Goal: Transaction & Acquisition: Purchase product/service

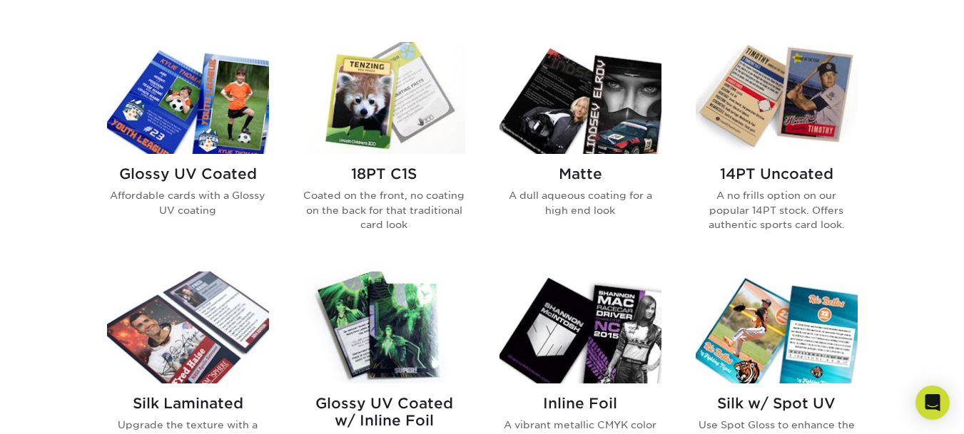
scroll to position [642, 0]
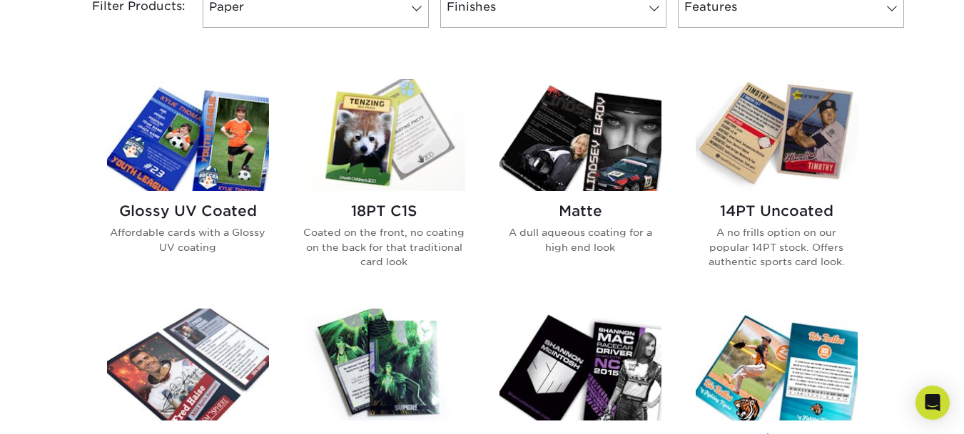
click at [238, 215] on h2 "Glossy UV Coated" at bounding box center [188, 211] width 162 height 17
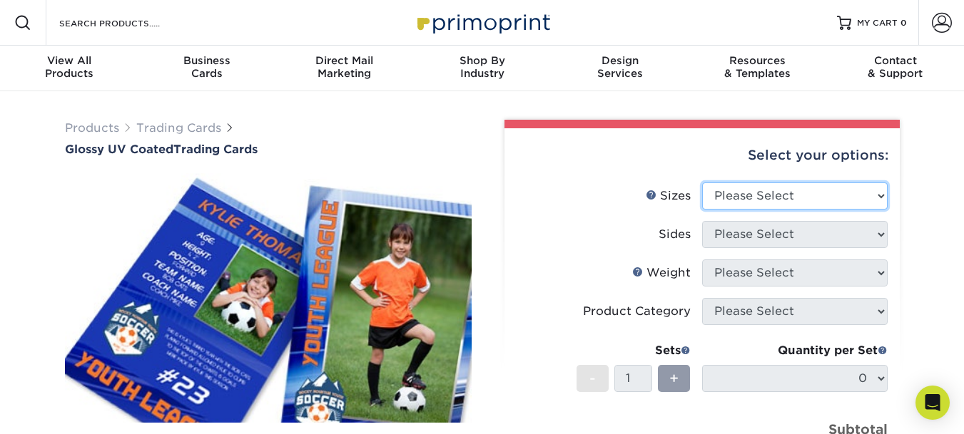
click at [743, 204] on select "Please Select 2.5" x 3.5"" at bounding box center [794, 196] width 185 height 27
select select "2.50x3.50"
click at [702, 183] on select "Please Select 2.5" x 3.5"" at bounding box center [794, 196] width 185 height 27
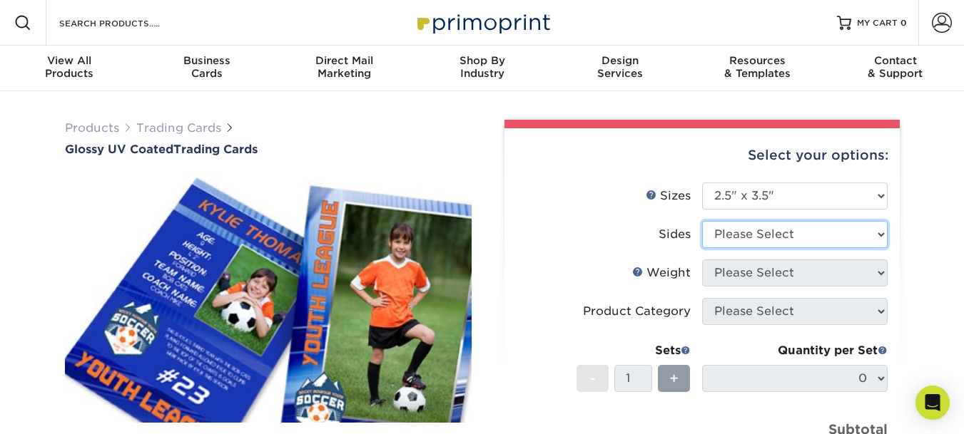
click at [735, 244] on select "Please Select Print Both Sides Print Front Only" at bounding box center [794, 234] width 185 height 27
select select "13abbda7-1d64-4f25-8bb2-c179b224825d"
click at [702, 221] on select "Please Select Print Both Sides Print Front Only" at bounding box center [794, 234] width 185 height 27
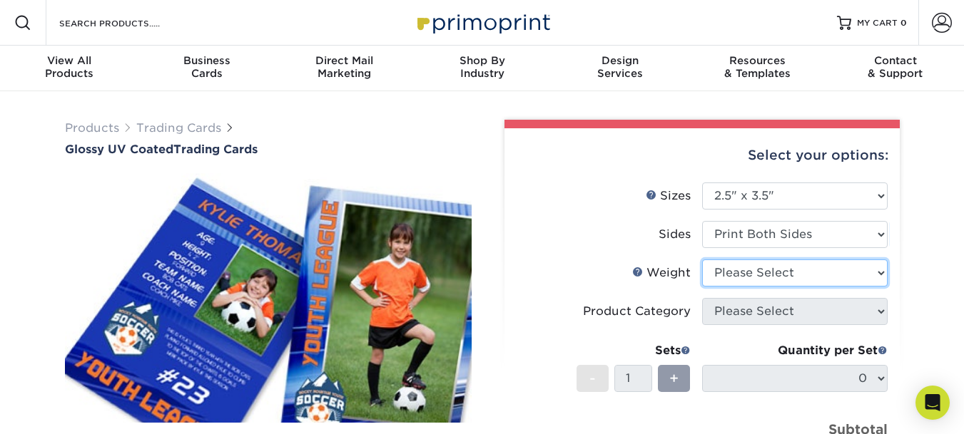
click at [739, 277] on select "Please Select 16PT 14PT 18PT C1S" at bounding box center [794, 273] width 185 height 27
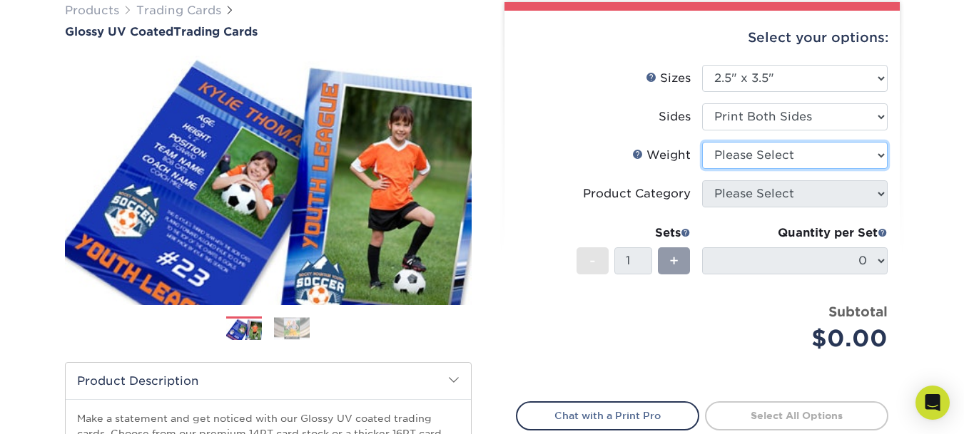
scroll to position [143, 0]
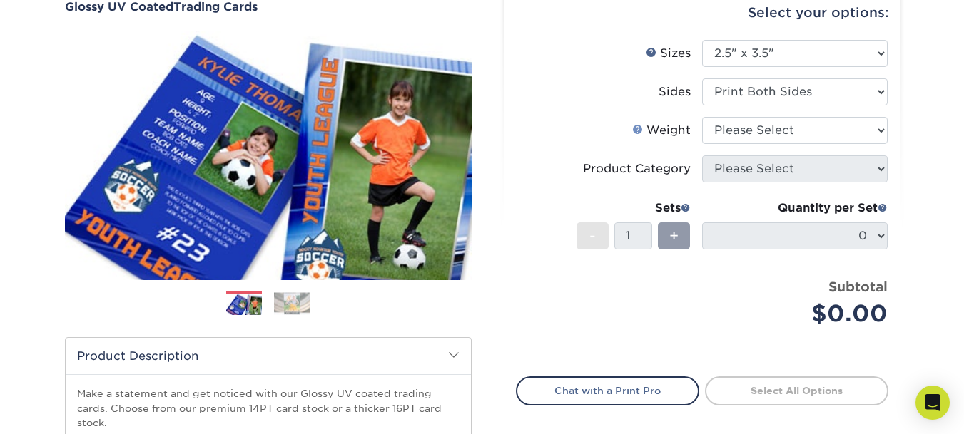
click at [638, 134] on link "Weight Help" at bounding box center [637, 128] width 11 height 11
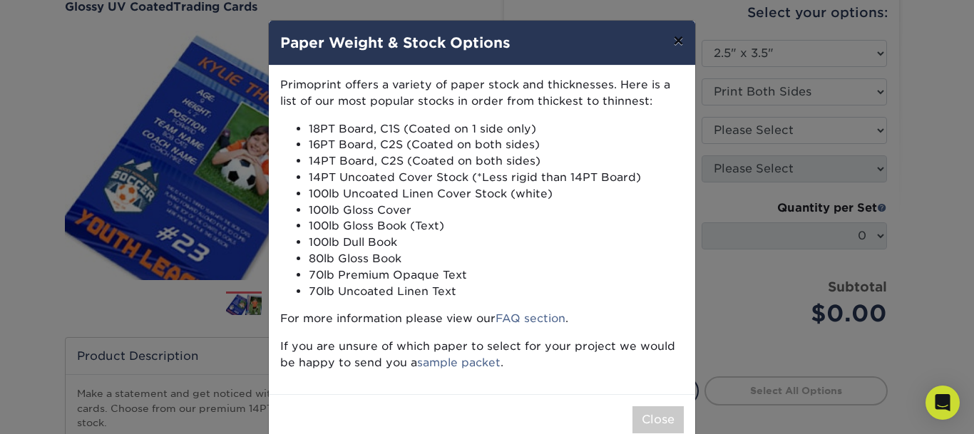
click at [677, 42] on button "×" at bounding box center [678, 41] width 33 height 40
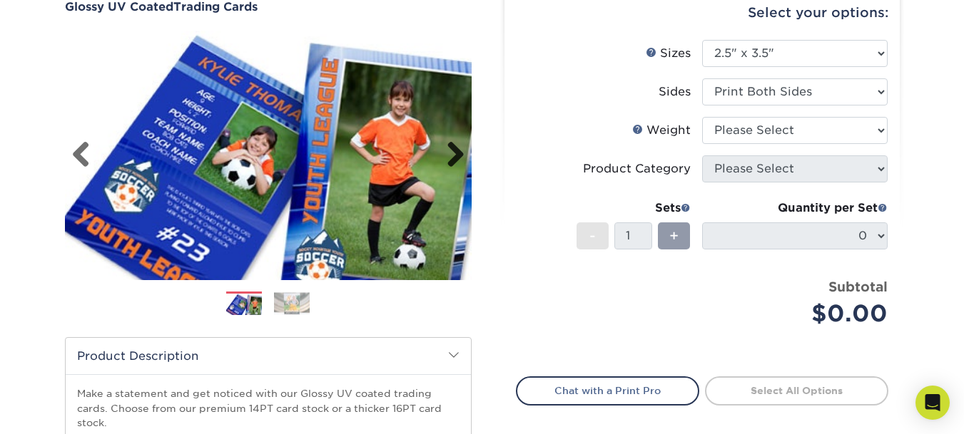
click at [452, 152] on link "Next" at bounding box center [450, 155] width 29 height 29
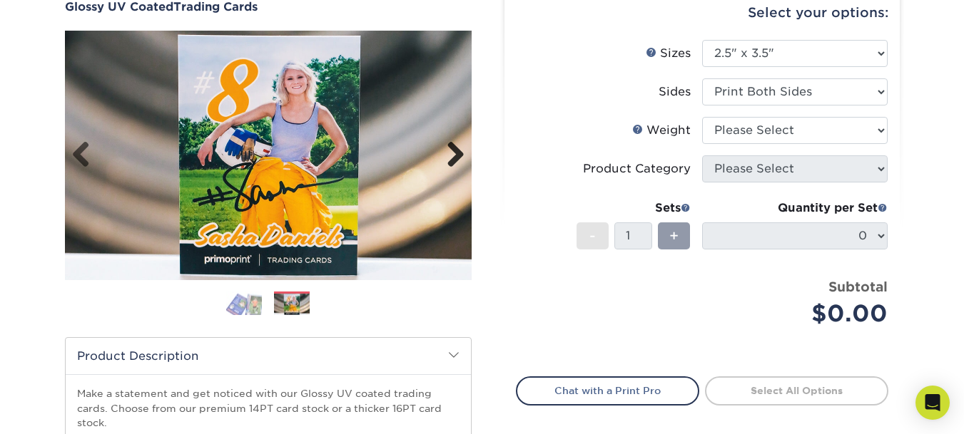
click at [452, 152] on link "Next" at bounding box center [450, 155] width 29 height 29
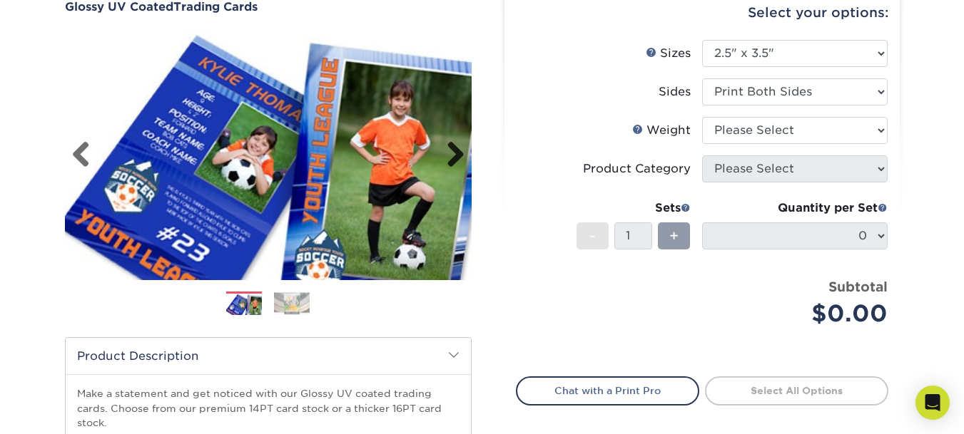
click at [452, 152] on link "Next" at bounding box center [450, 155] width 29 height 29
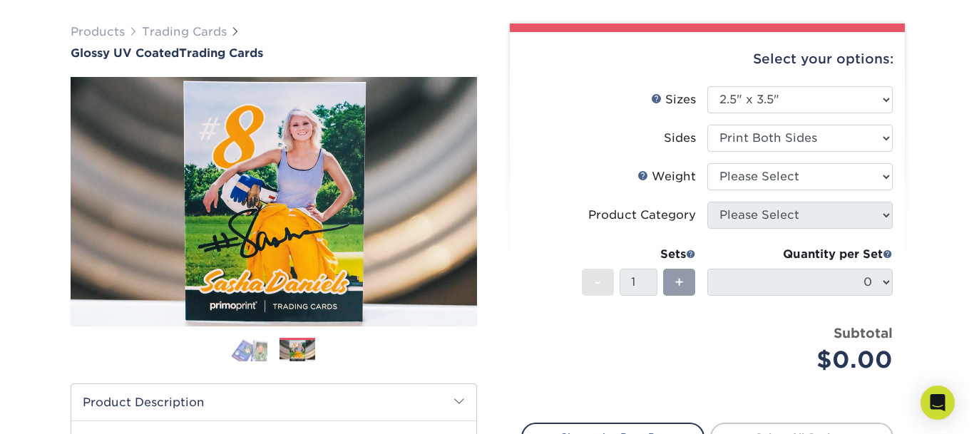
scroll to position [71, 0]
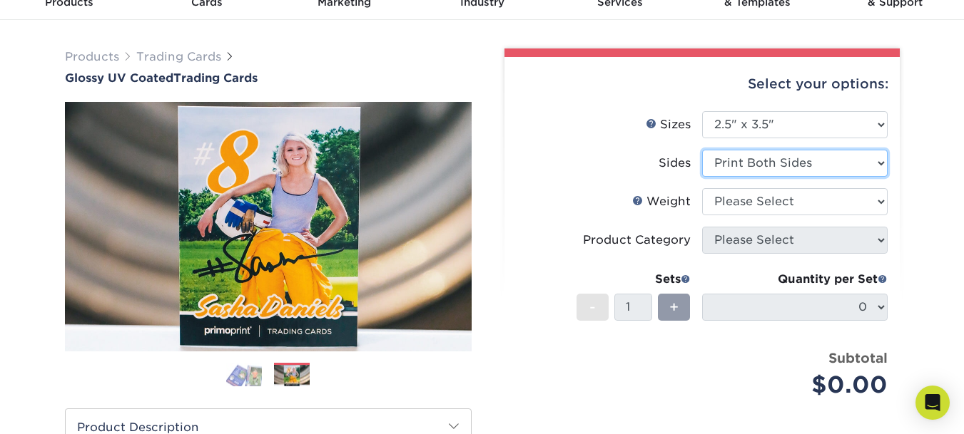
click at [760, 165] on select "Please Select Print Both Sides Print Front Only" at bounding box center [794, 163] width 185 height 27
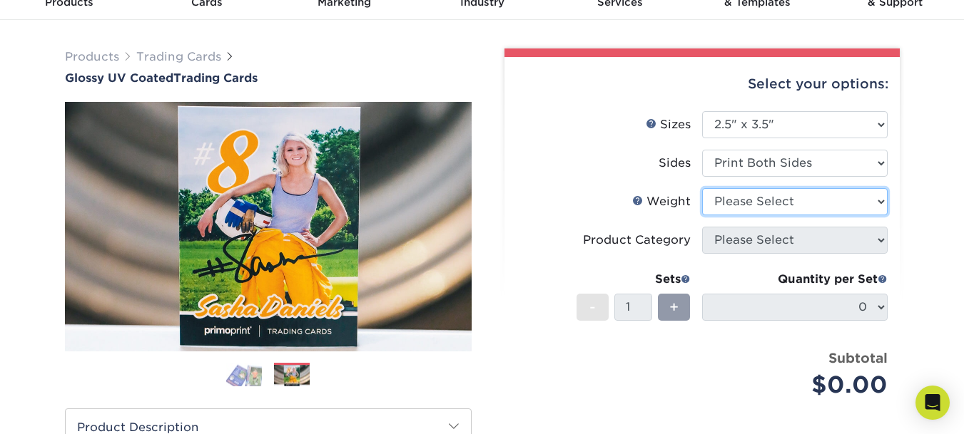
click at [755, 199] on select "Please Select 16PT 14PT 18PT C1S" at bounding box center [794, 201] width 185 height 27
select select "14PT"
click at [702, 188] on select "Please Select 16PT 14PT 18PT C1S" at bounding box center [794, 201] width 185 height 27
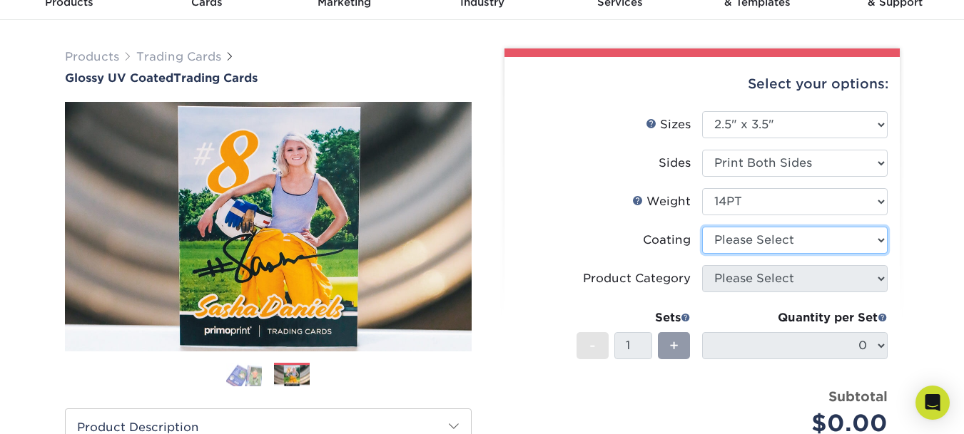
click at [742, 246] on select at bounding box center [794, 240] width 185 height 27
select select "ae367451-b2b8-45df-a344-0f05b6a12993"
click at [702, 227] on select at bounding box center [794, 240] width 185 height 27
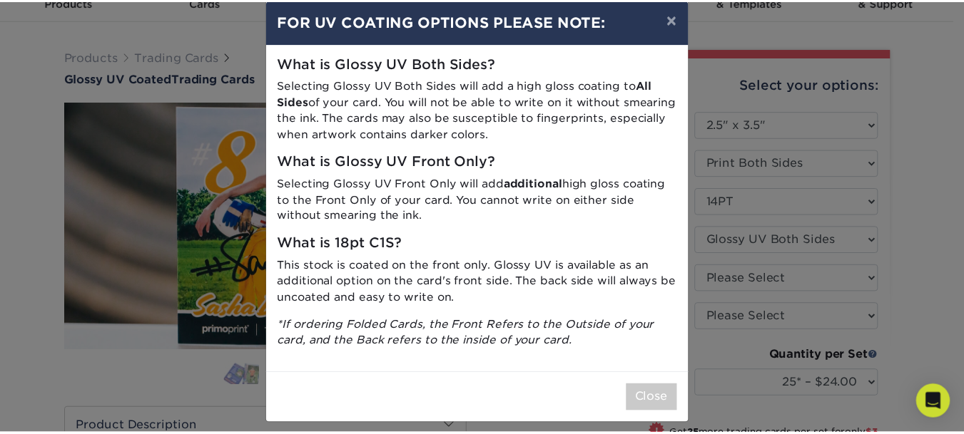
scroll to position [32, 0]
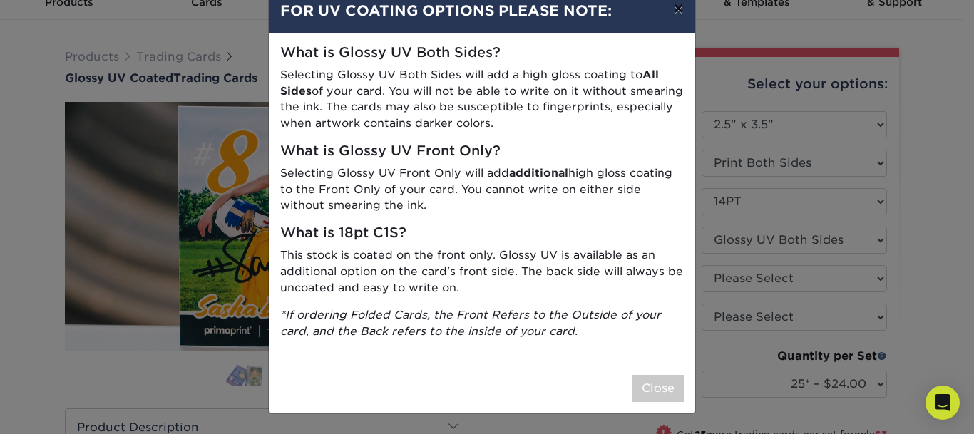
click at [673, 14] on button "×" at bounding box center [678, 9] width 33 height 40
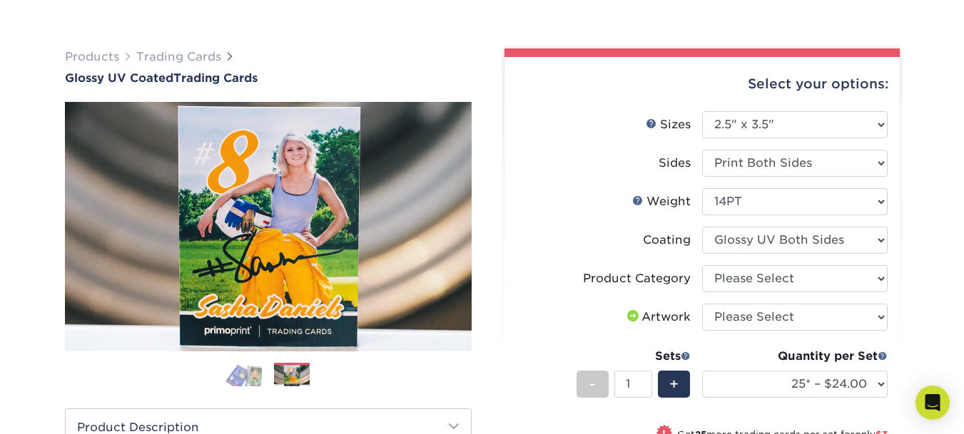
scroll to position [143, 0]
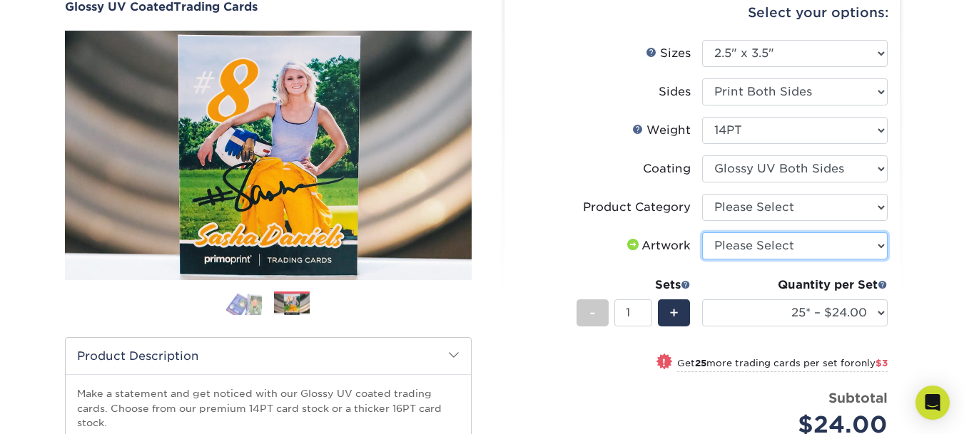
click at [769, 242] on select "Please Select I will upload files I need a design - $100" at bounding box center [794, 246] width 185 height 27
select select "upload"
click at [702, 233] on select "Please Select I will upload files I need a design - $100" at bounding box center [794, 246] width 185 height 27
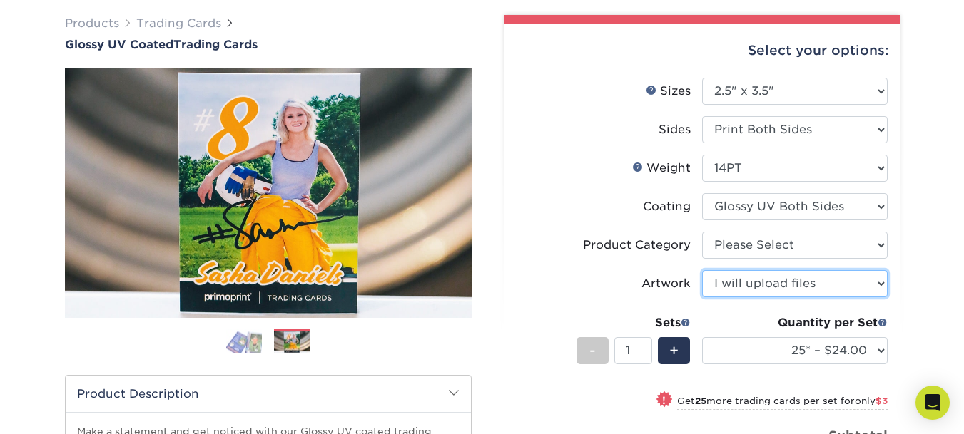
scroll to position [71, 0]
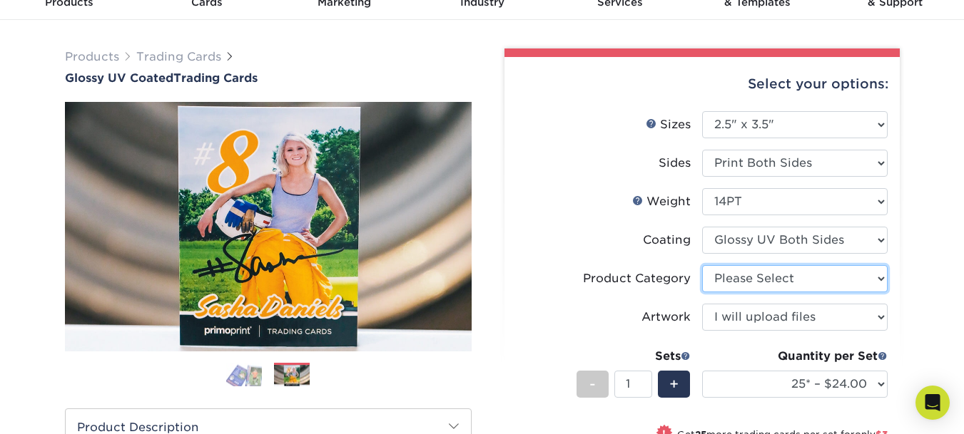
click at [738, 280] on select "Please Select Trading Cards" at bounding box center [794, 278] width 185 height 27
select select "c2f9bce9-36c2-409d-b101-c29d9d031e18"
click at [702, 265] on select "Please Select Trading Cards" at bounding box center [794, 278] width 185 height 27
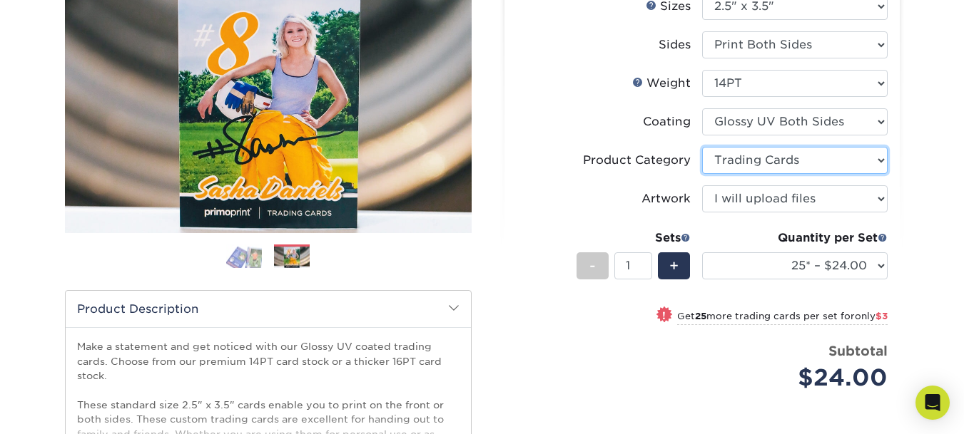
scroll to position [214, 0]
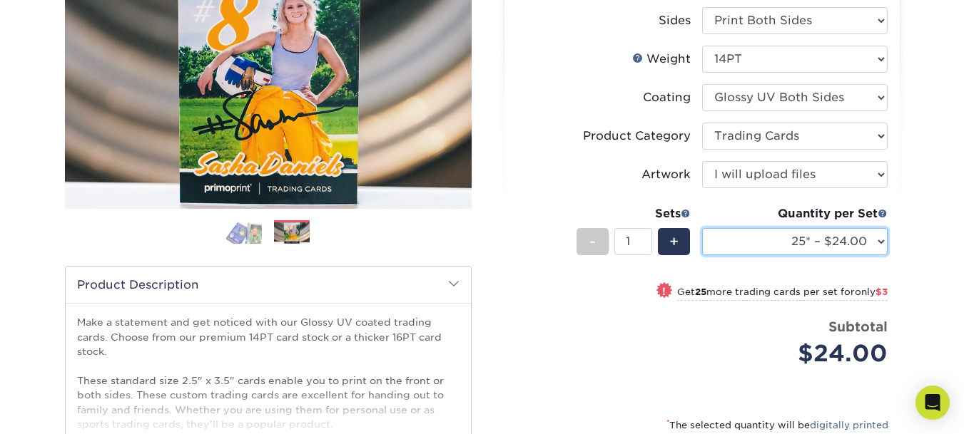
click at [780, 247] on select "25* – $24.00 50* – $27.00 75* – $34.00 100* – $37.00 250* – $48.00 500 – $59.00…" at bounding box center [794, 241] width 185 height 27
select select "250* – $48.00"
click at [702, 228] on select "25* – $24.00 50* – $27.00 75* – $34.00 100* – $37.00 250* – $48.00 500 – $59.00…" at bounding box center [794, 241] width 185 height 27
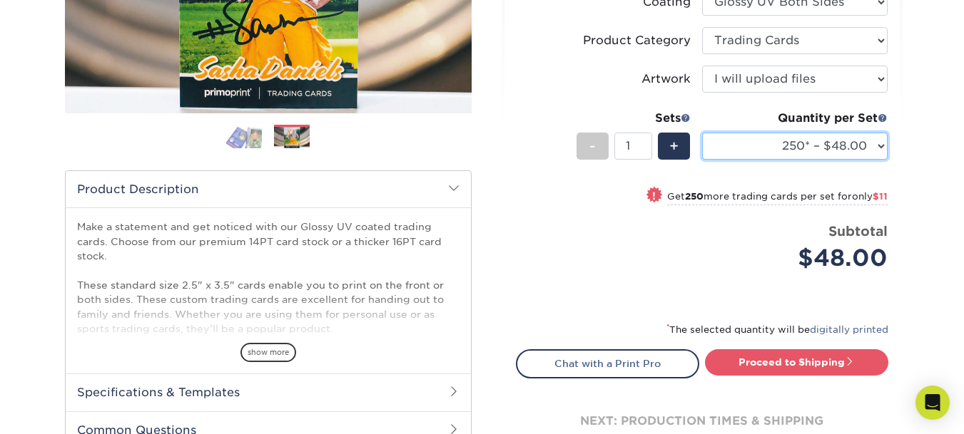
scroll to position [285, 0]
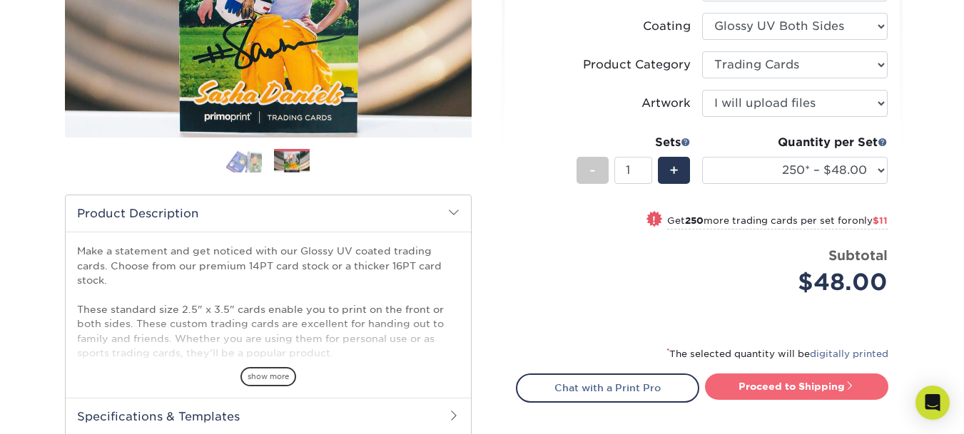
click at [743, 391] on link "Proceed to Shipping" at bounding box center [796, 387] width 183 height 26
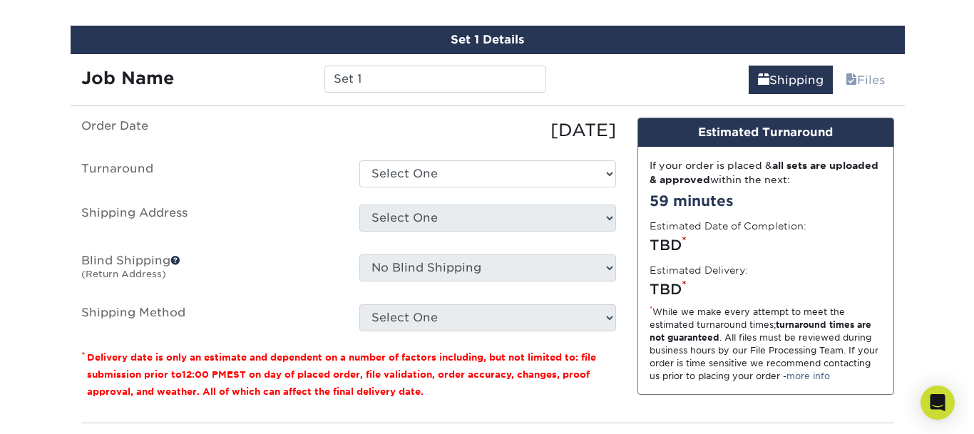
scroll to position [797, 0]
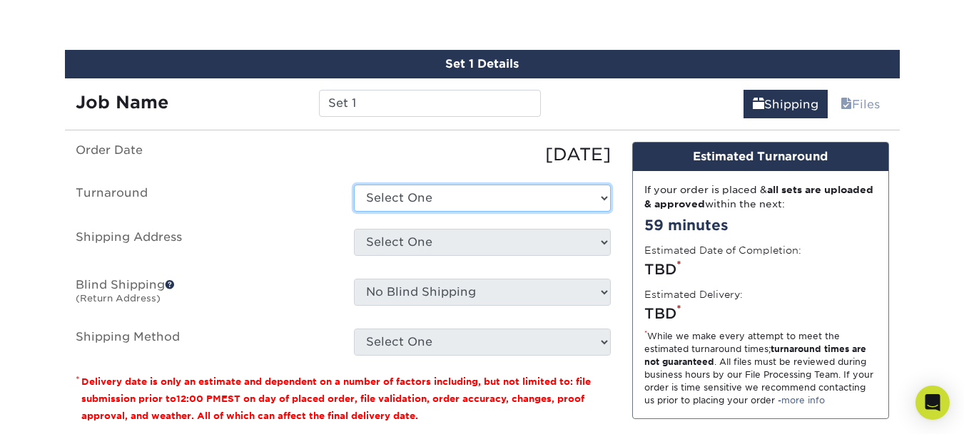
click at [474, 197] on select "Select One 2-4 Business Days 2 Day Next Business Day" at bounding box center [482, 198] width 257 height 27
select select "e7d3717c-039a-4da0-8ccf-62ded35df8b0"
click at [354, 185] on select "Select One 2-4 Business Days 2 Day Next Business Day" at bounding box center [482, 198] width 257 height 27
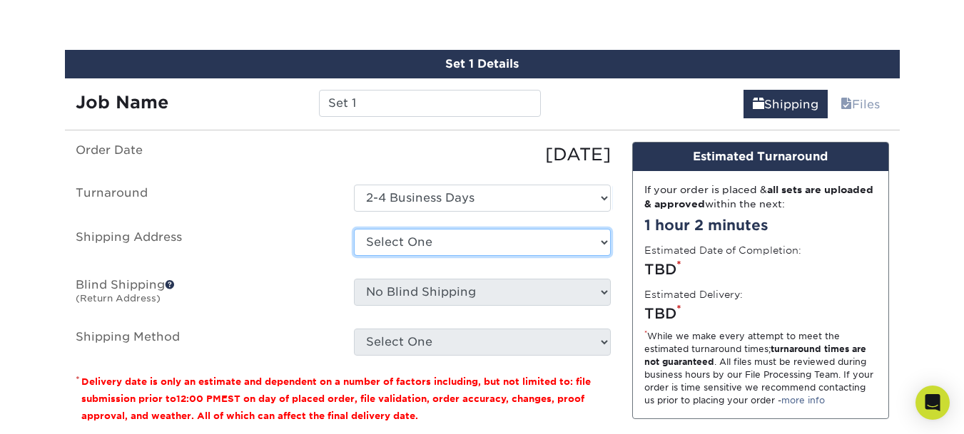
click at [463, 243] on select "Select One + Add New Address - Login" at bounding box center [482, 242] width 257 height 27
select select "newaddress"
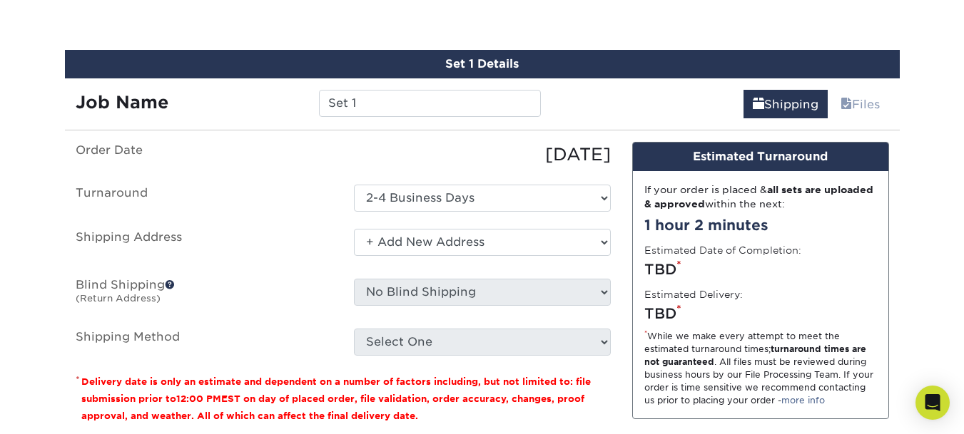
click at [354, 229] on select "Select One + Add New Address - Login" at bounding box center [482, 242] width 257 height 27
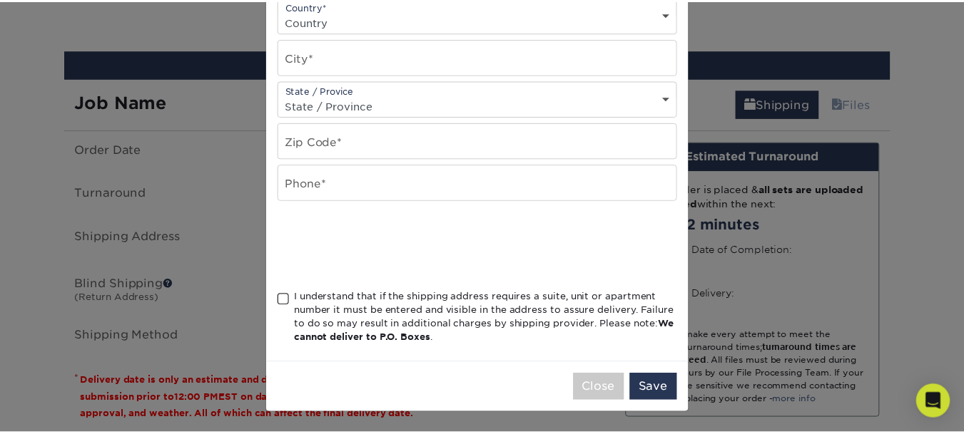
scroll to position [0, 0]
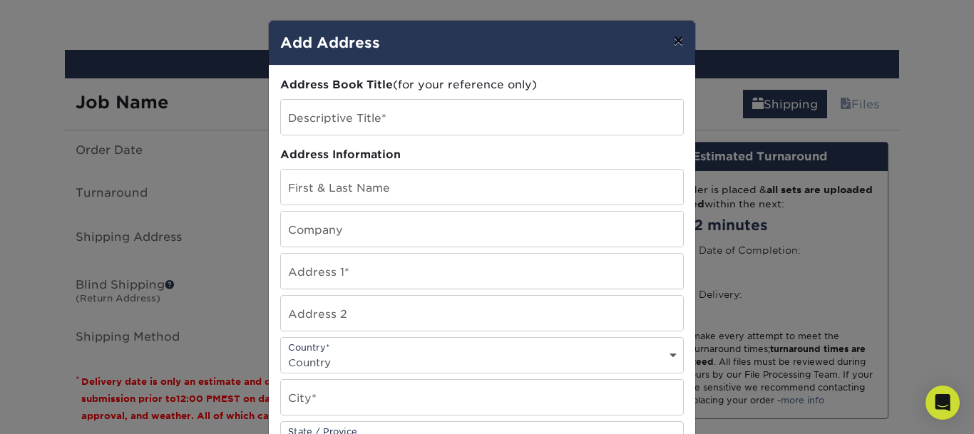
click at [680, 45] on button "×" at bounding box center [678, 41] width 33 height 40
